Goal: Navigation & Orientation: Find specific page/section

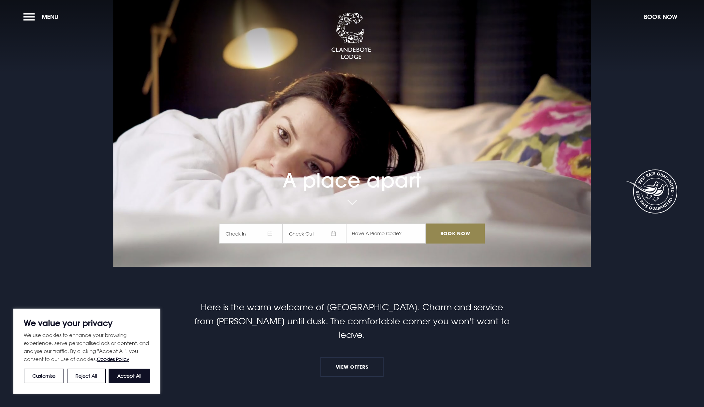
click at [122, 373] on button "Accept All" at bounding box center [129, 376] width 41 height 15
checkbox input "true"
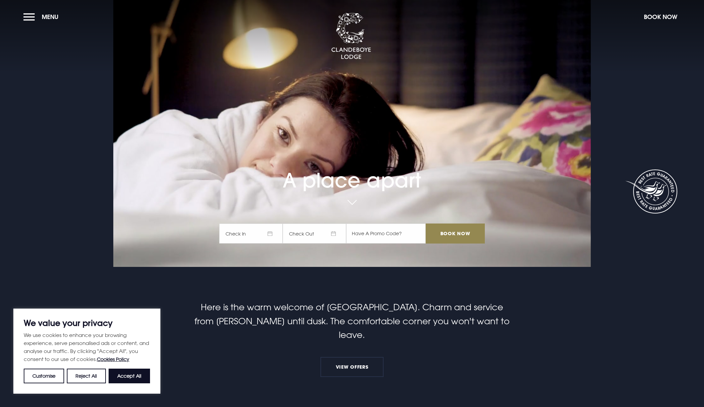
checkbox input "true"
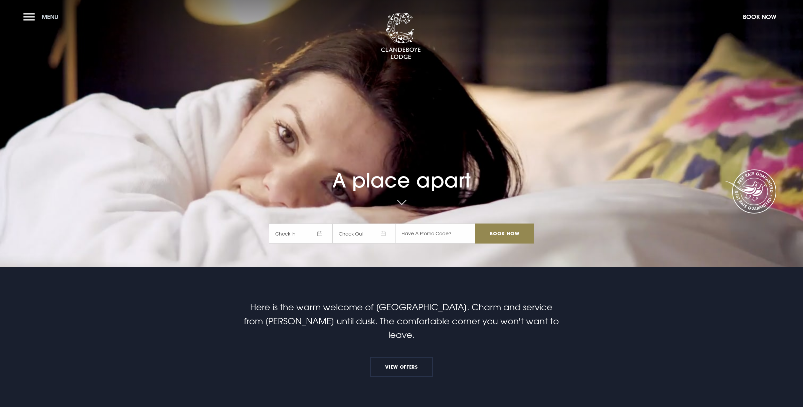
click at [28, 15] on button "Menu" at bounding box center [42, 17] width 38 height 14
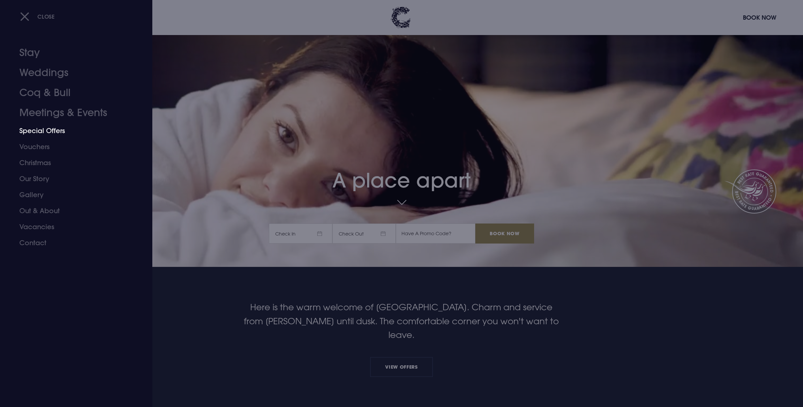
scroll to position [0, 0]
click at [65, 93] on link "Coq & Bull" at bounding box center [72, 93] width 106 height 20
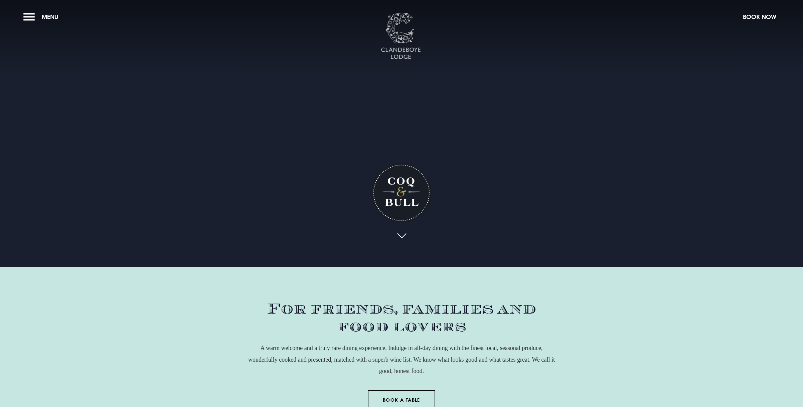
click at [395, 25] on img at bounding box center [401, 36] width 40 height 47
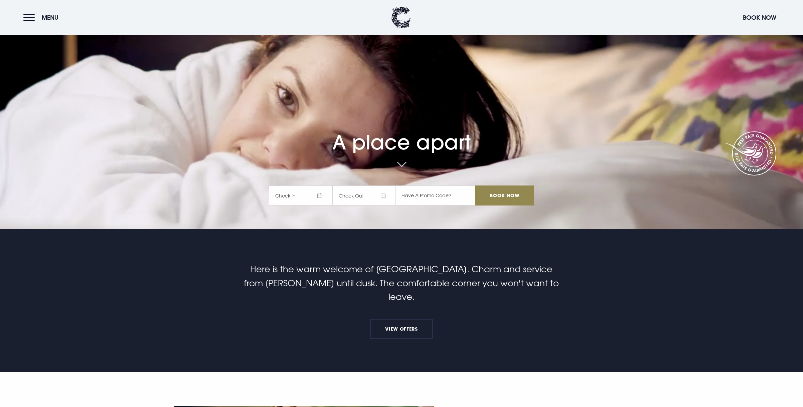
scroll to position [17, 0]
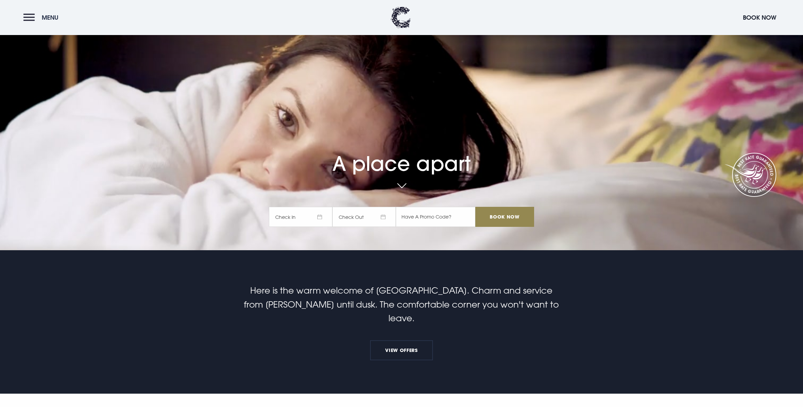
click at [23, 19] on header "Menu Book Now" at bounding box center [401, 17] width 803 height 35
